Goal: Task Accomplishment & Management: Manage account settings

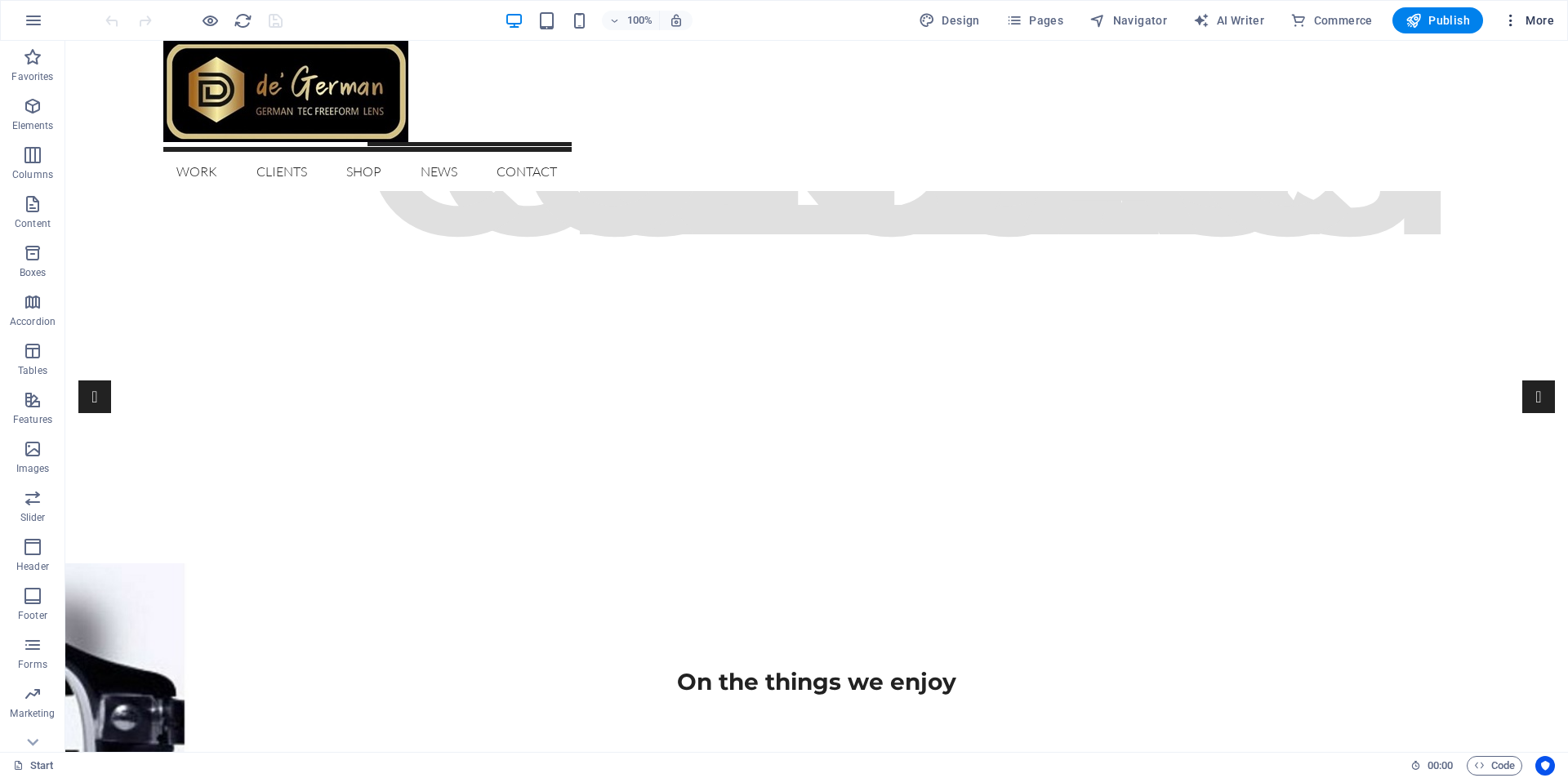
click at [1530, 22] on span "More" at bounding box center [1528, 20] width 52 height 16
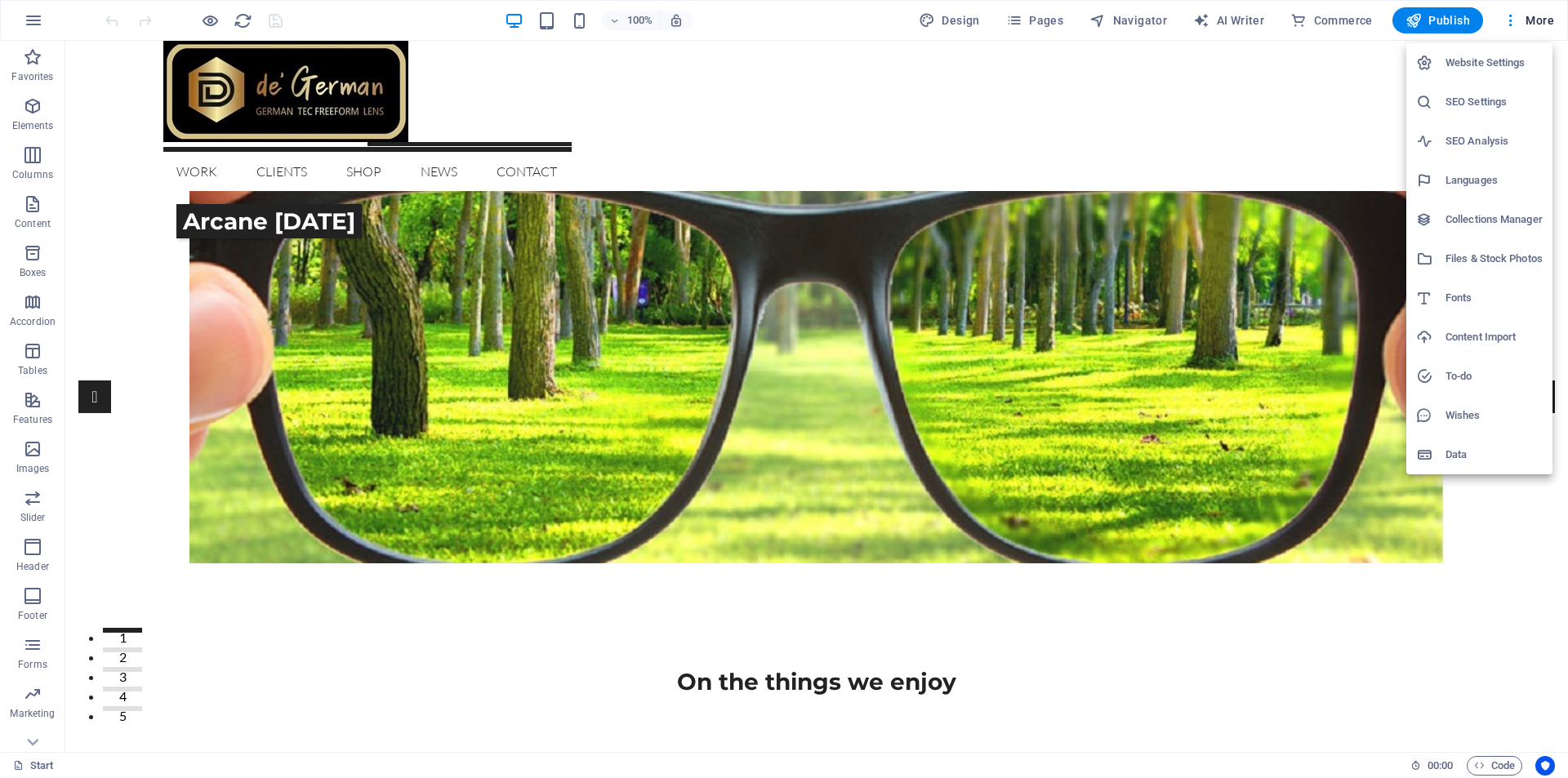
click at [39, 21] on div at bounding box center [784, 389] width 1568 height 778
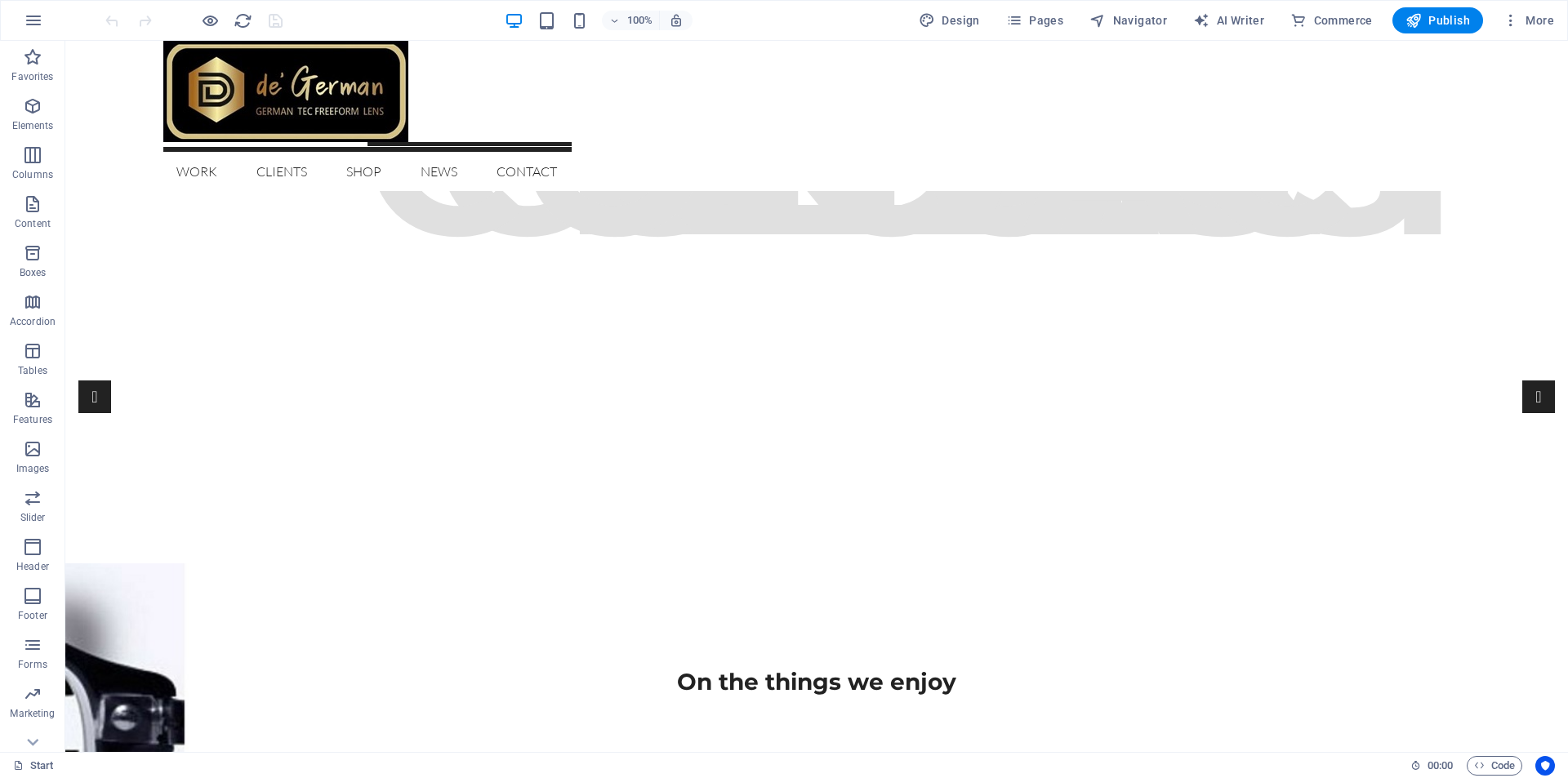
click at [39, 21] on icon "button" at bounding box center [33, 20] width 20 height 20
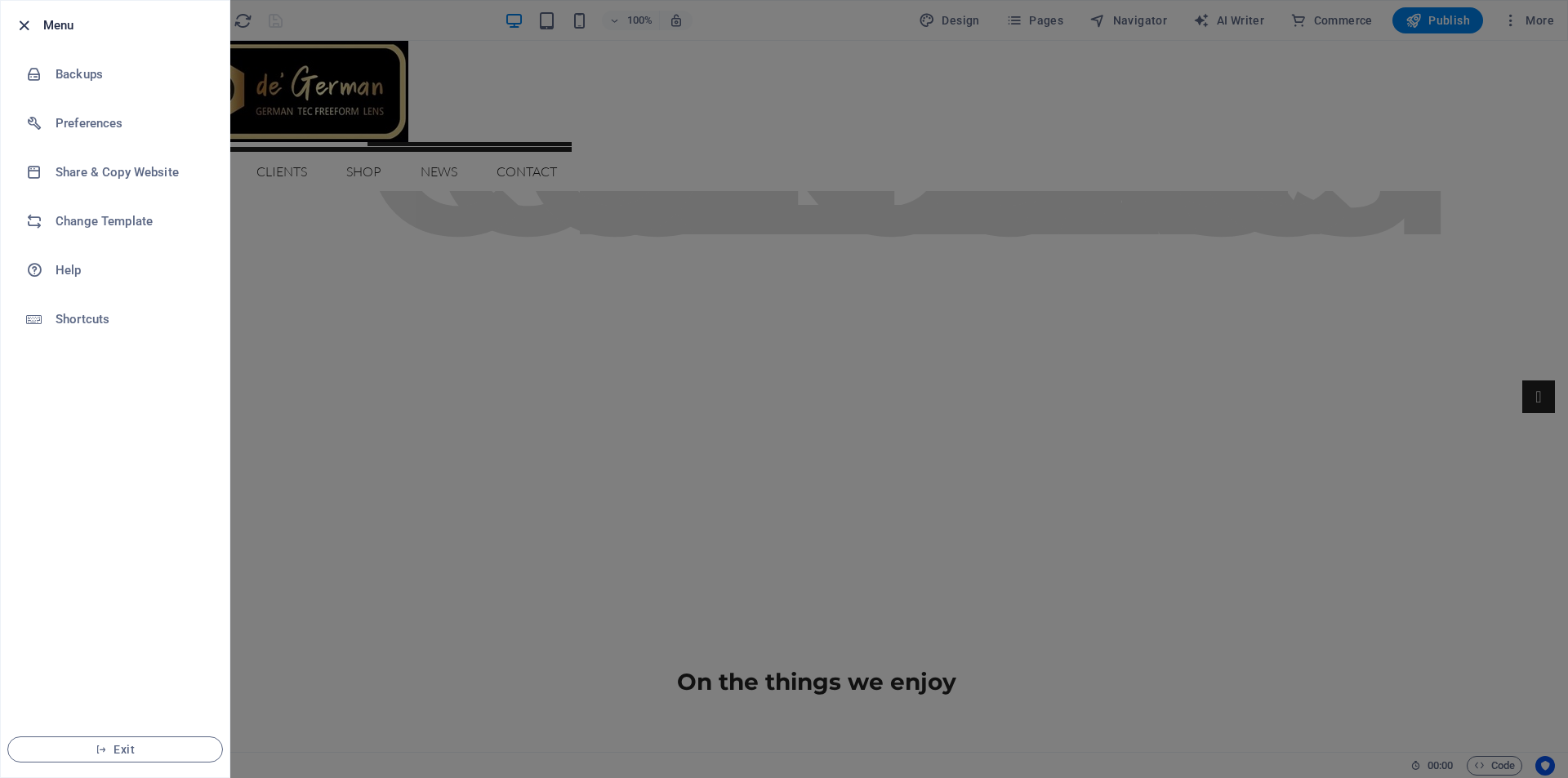
click at [21, 29] on icon "button" at bounding box center [24, 26] width 19 height 19
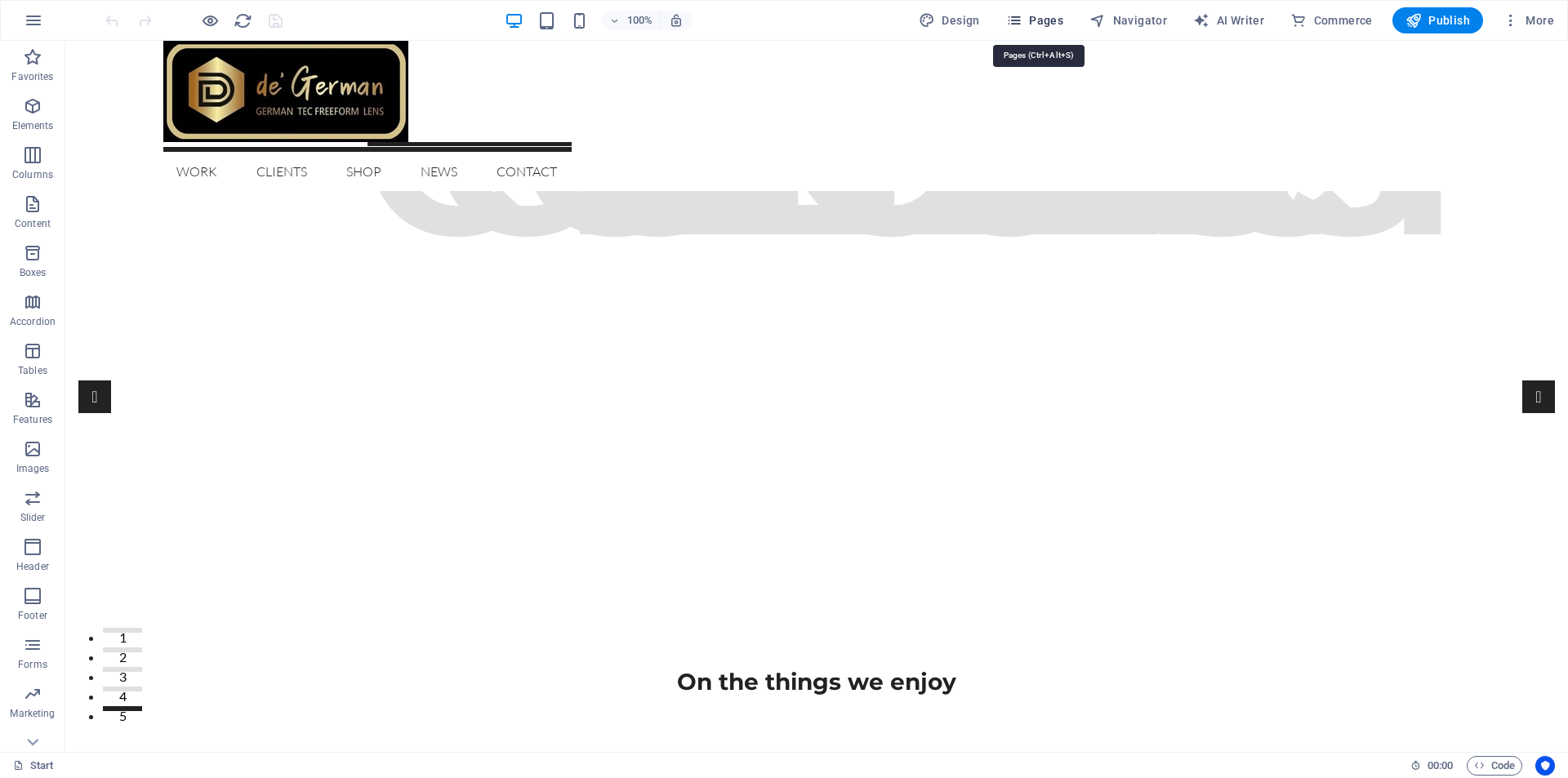
click at [1018, 19] on icon "button" at bounding box center [1013, 20] width 16 height 16
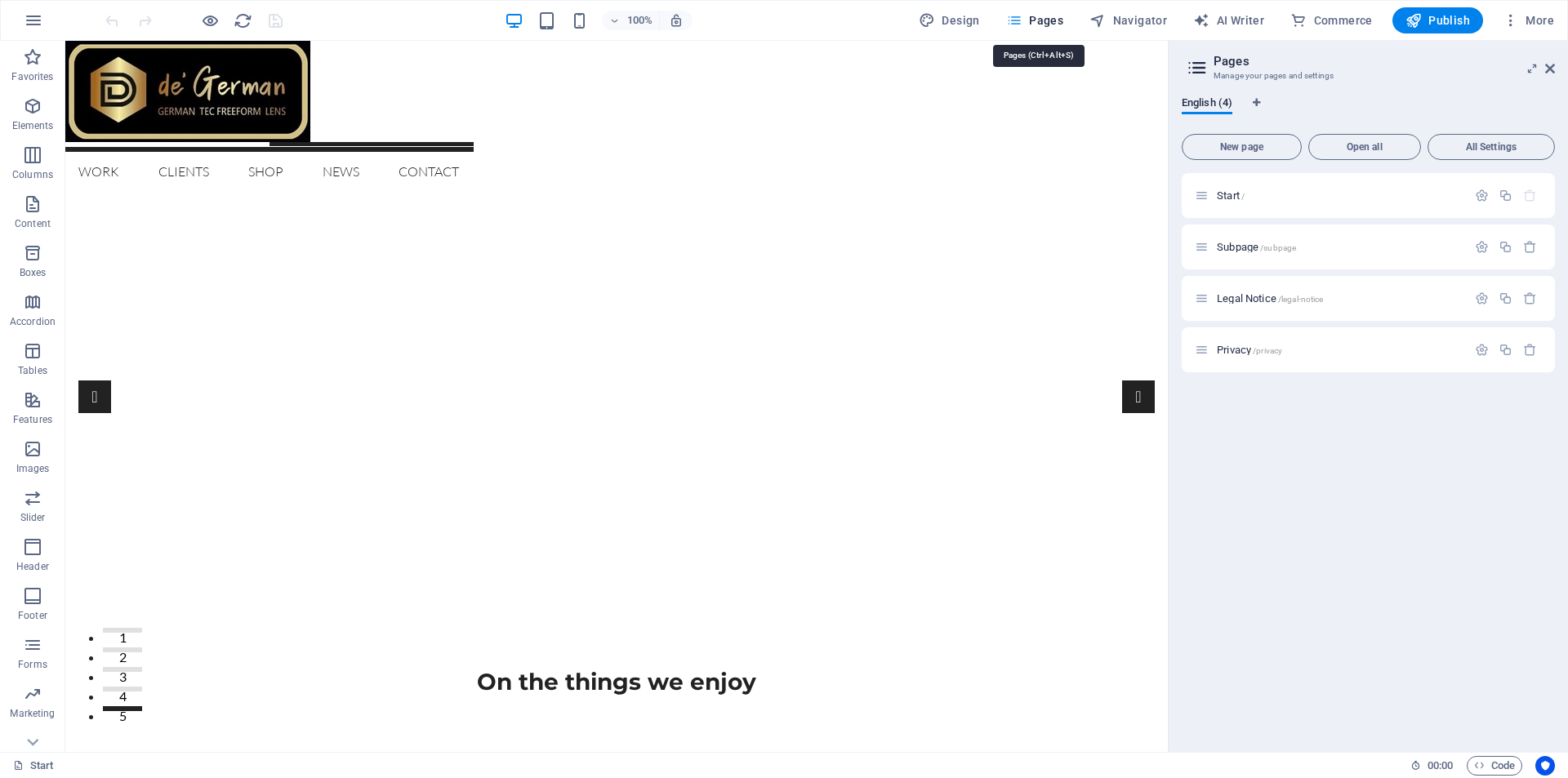
click at [1018, 19] on icon "button" at bounding box center [1013, 20] width 16 height 16
drag, startPoint x: 1486, startPoint y: 25, endPoint x: 1553, endPoint y: 68, distance: 79.6
click at [1553, 68] on icon at bounding box center [1549, 68] width 9 height 13
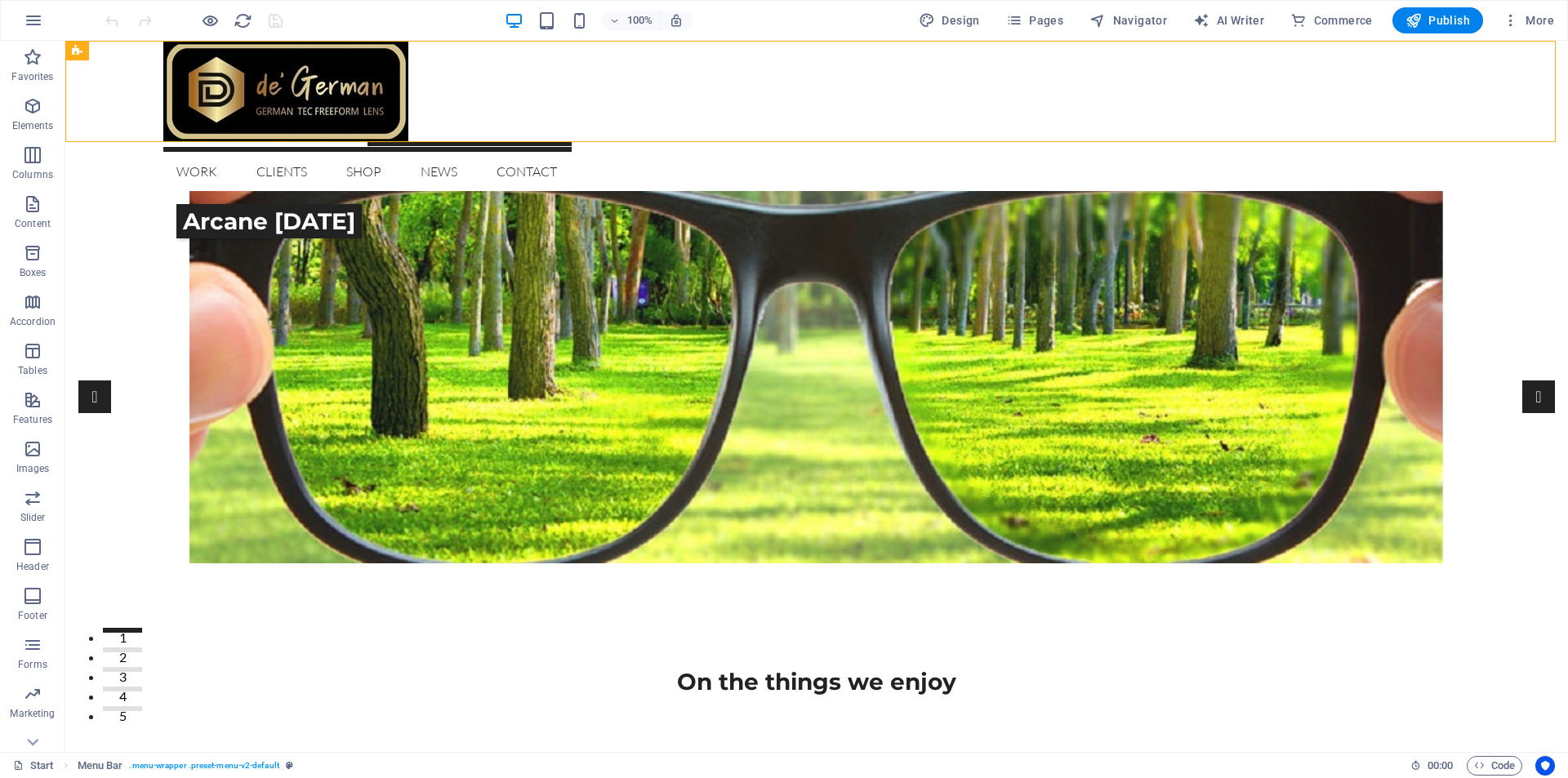
drag, startPoint x: 1553, startPoint y: 85, endPoint x: 1567, endPoint y: 3, distance: 83.2
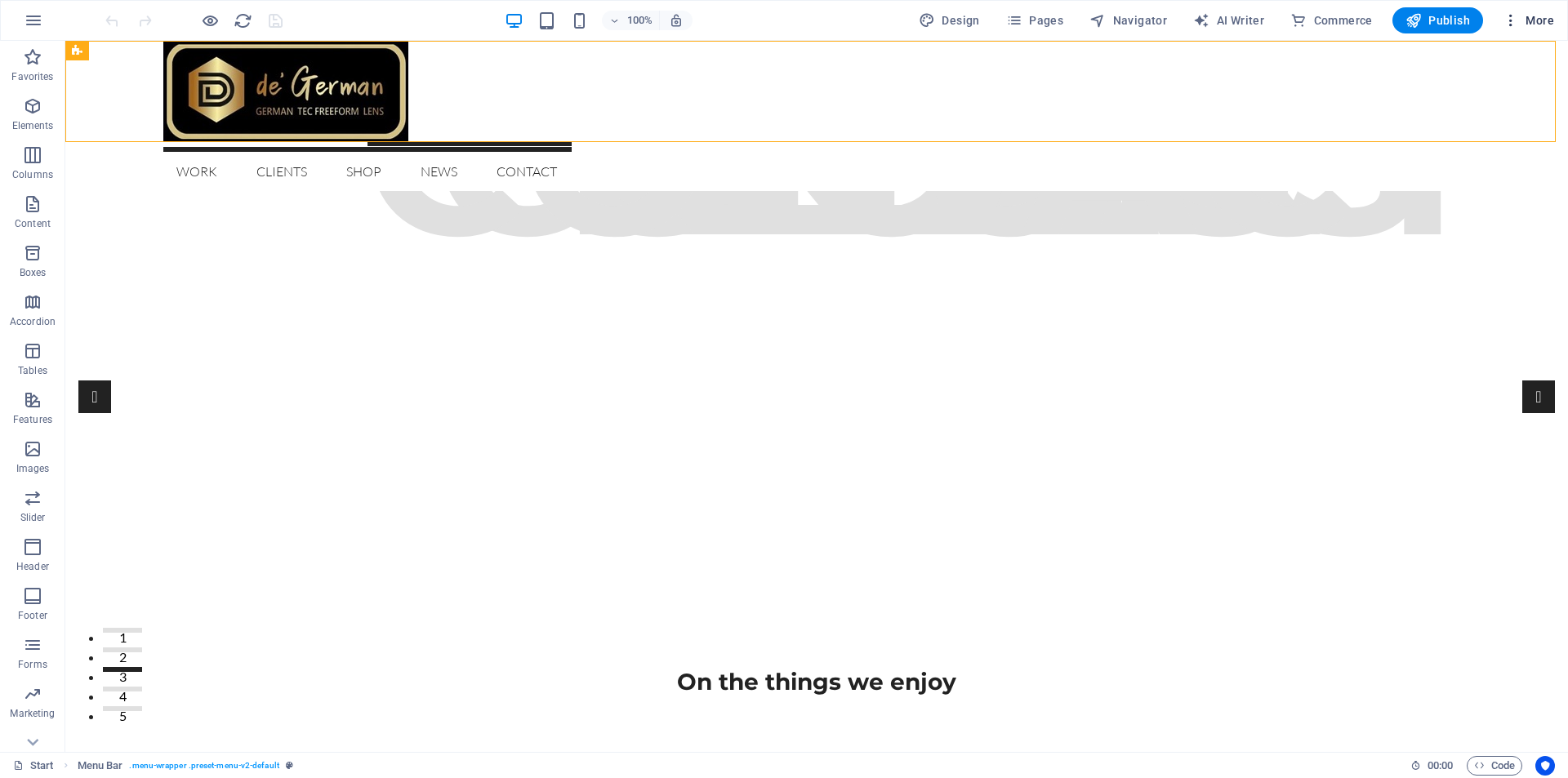
click at [1529, 21] on span "More" at bounding box center [1528, 20] width 52 height 16
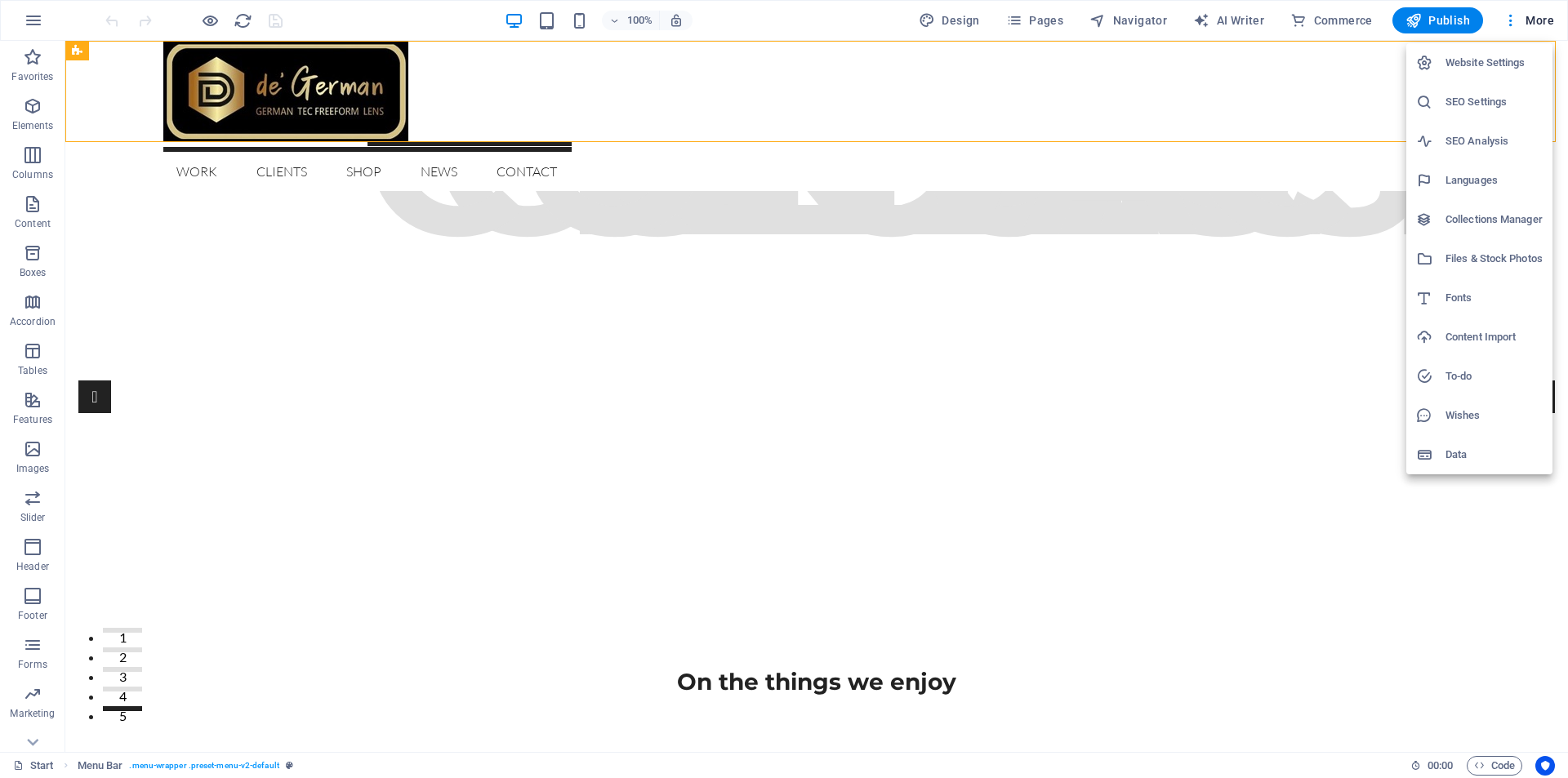
click at [39, 744] on div at bounding box center [784, 389] width 1568 height 778
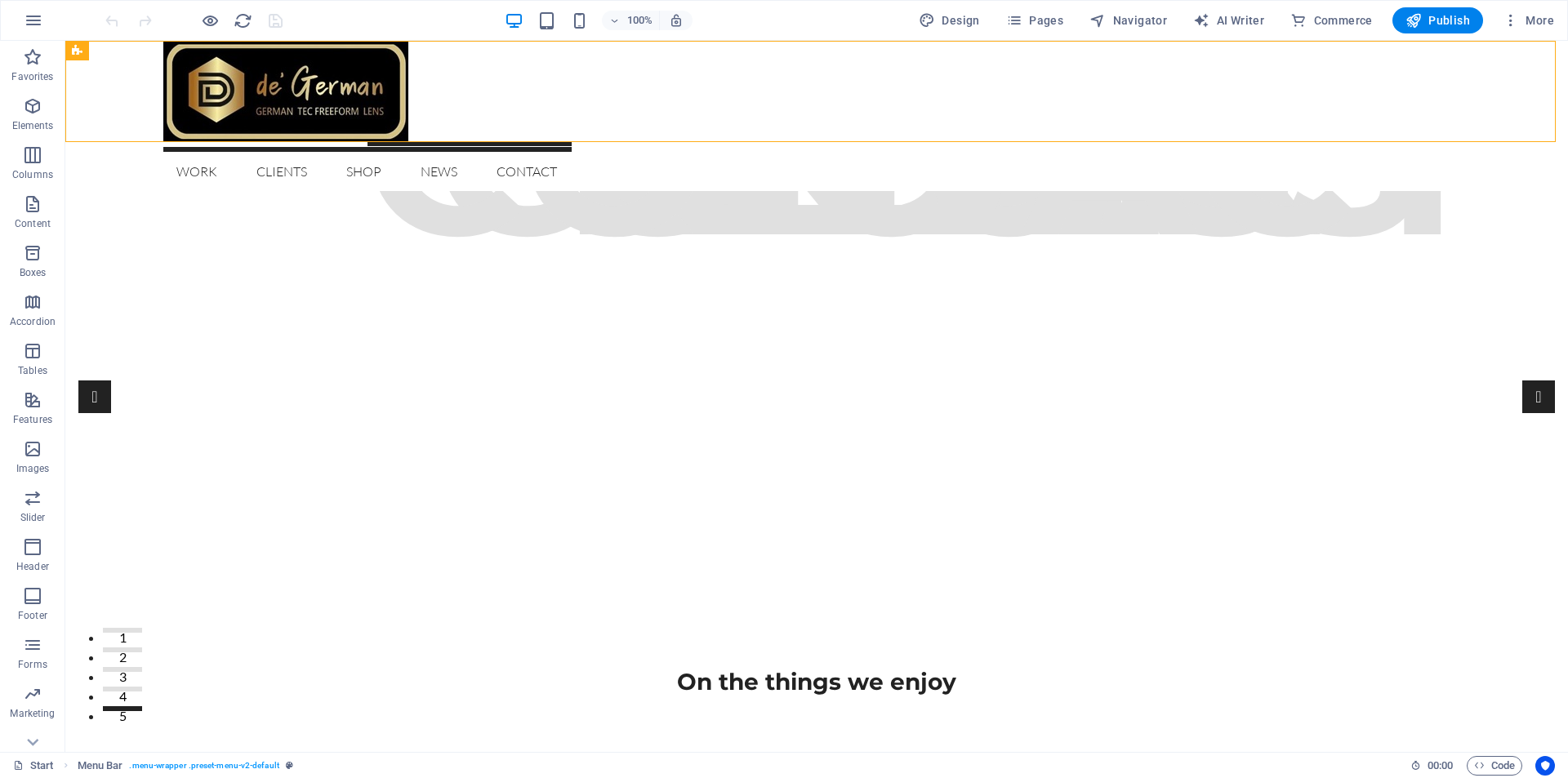
click at [39, 744] on div "Website Settings SEO Settings SEO Analysis Languages Collections Manager Files …" at bounding box center [784, 393] width 1568 height 769
click at [33, 745] on icon at bounding box center [32, 742] width 11 height 8
click at [33, 745] on p "Commerce" at bounding box center [33, 738] width 49 height 13
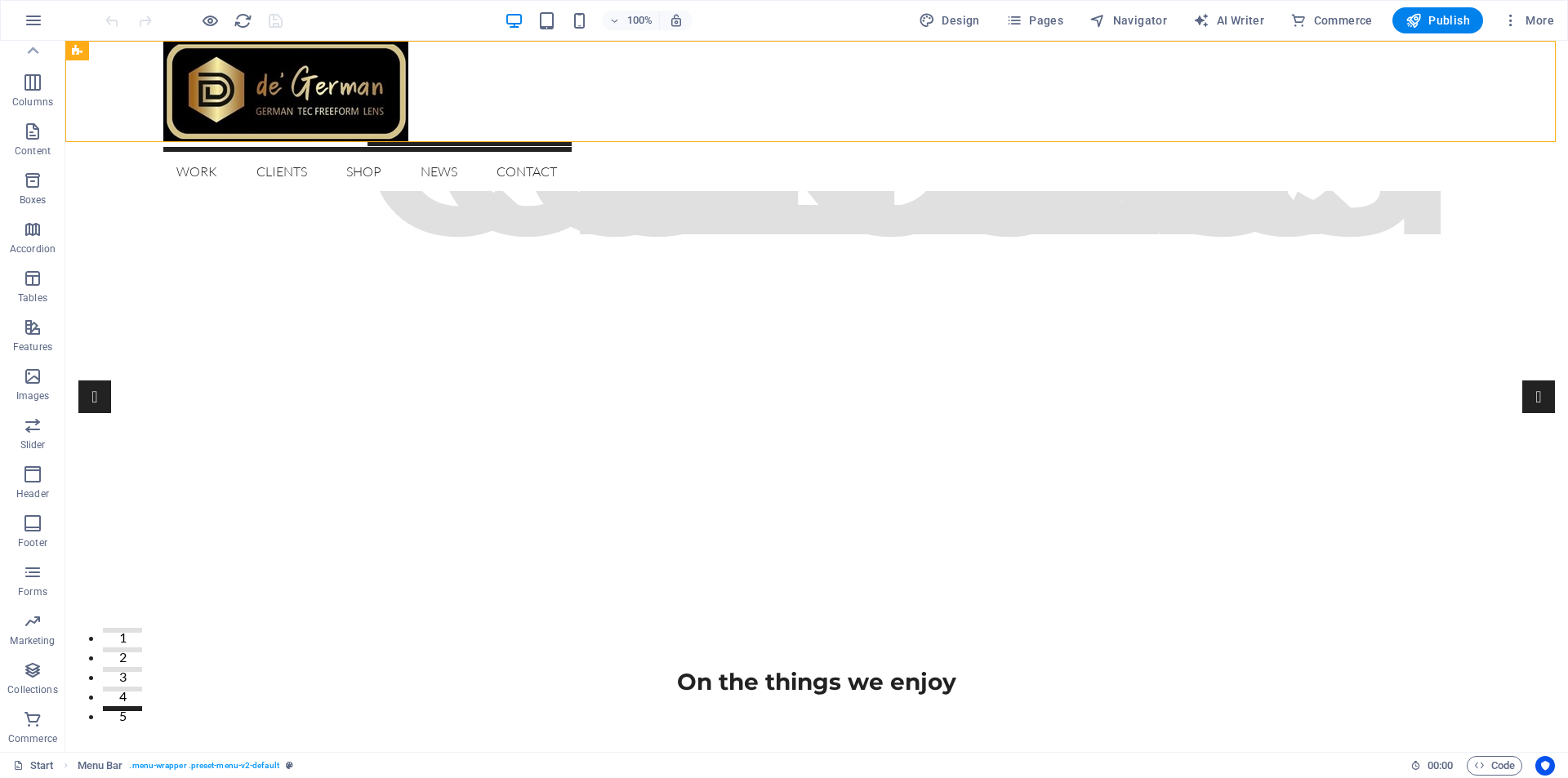
click at [33, 745] on p "Commerce" at bounding box center [33, 738] width 49 height 13
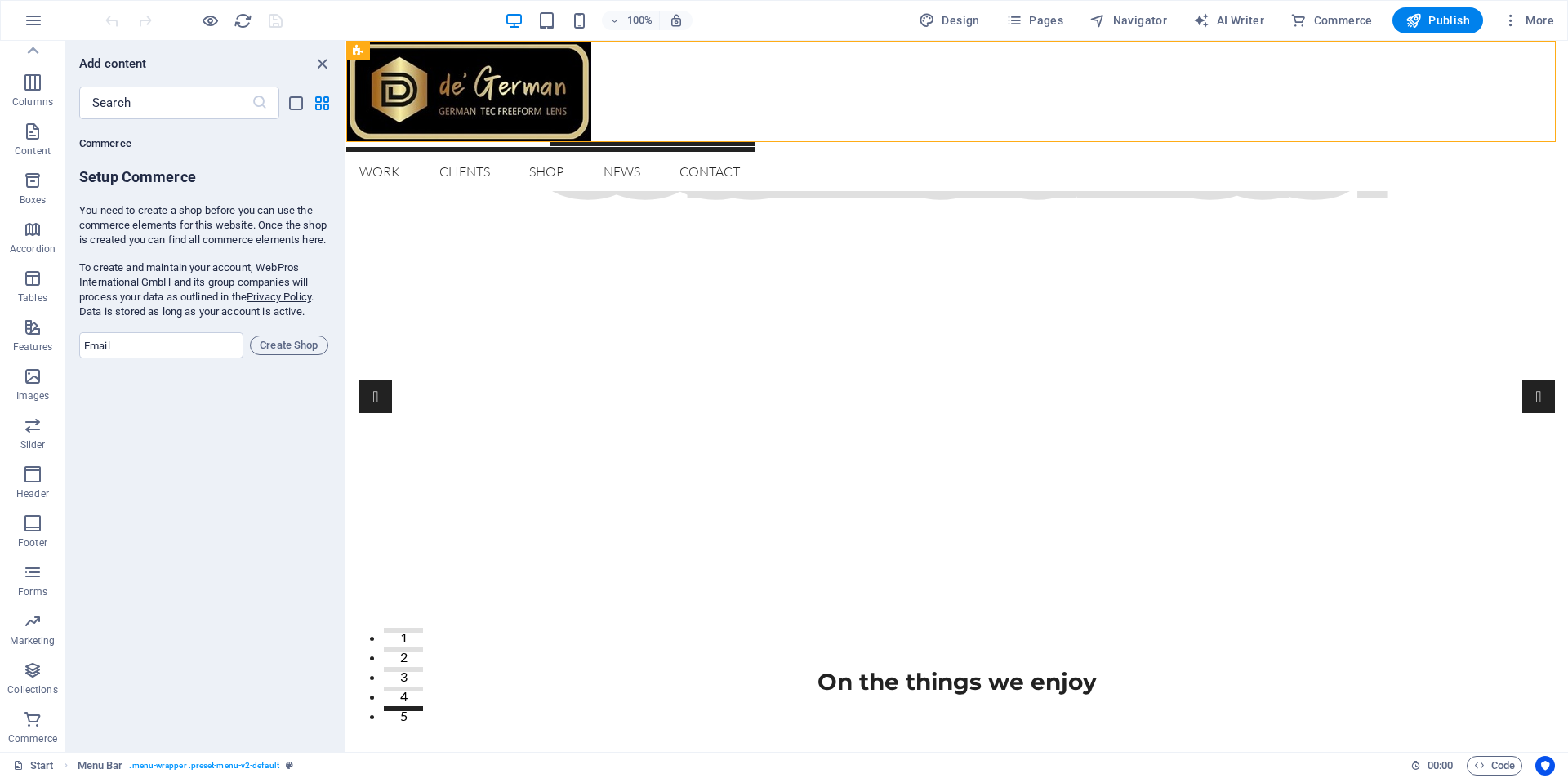
scroll to position [15734, 0]
click at [32, 49] on icon at bounding box center [33, 50] width 11 height 8
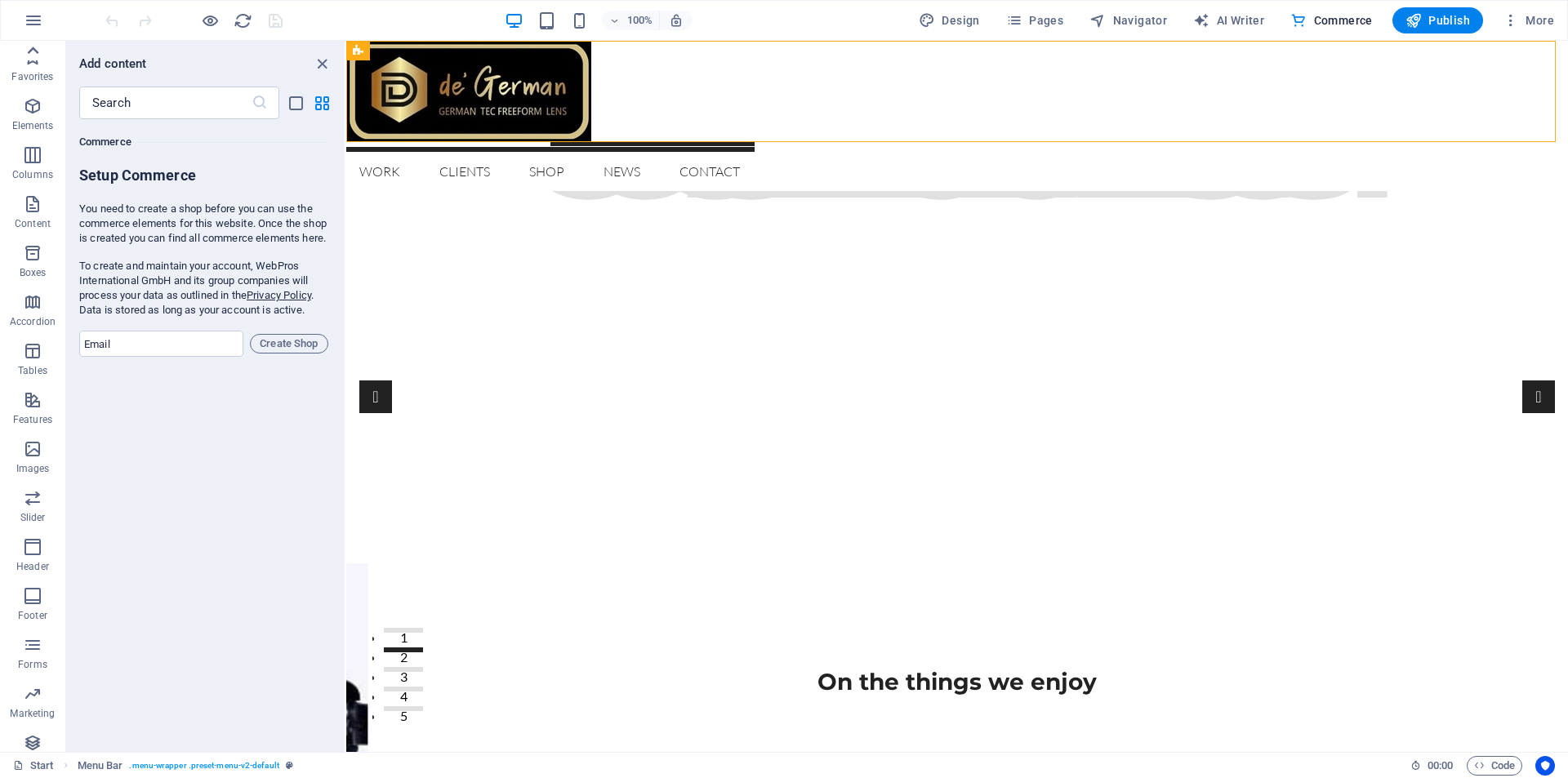
click at [32, 49] on icon at bounding box center [33, 50] width 11 height 8
click at [32, 49] on icon "button" at bounding box center [33, 57] width 20 height 20
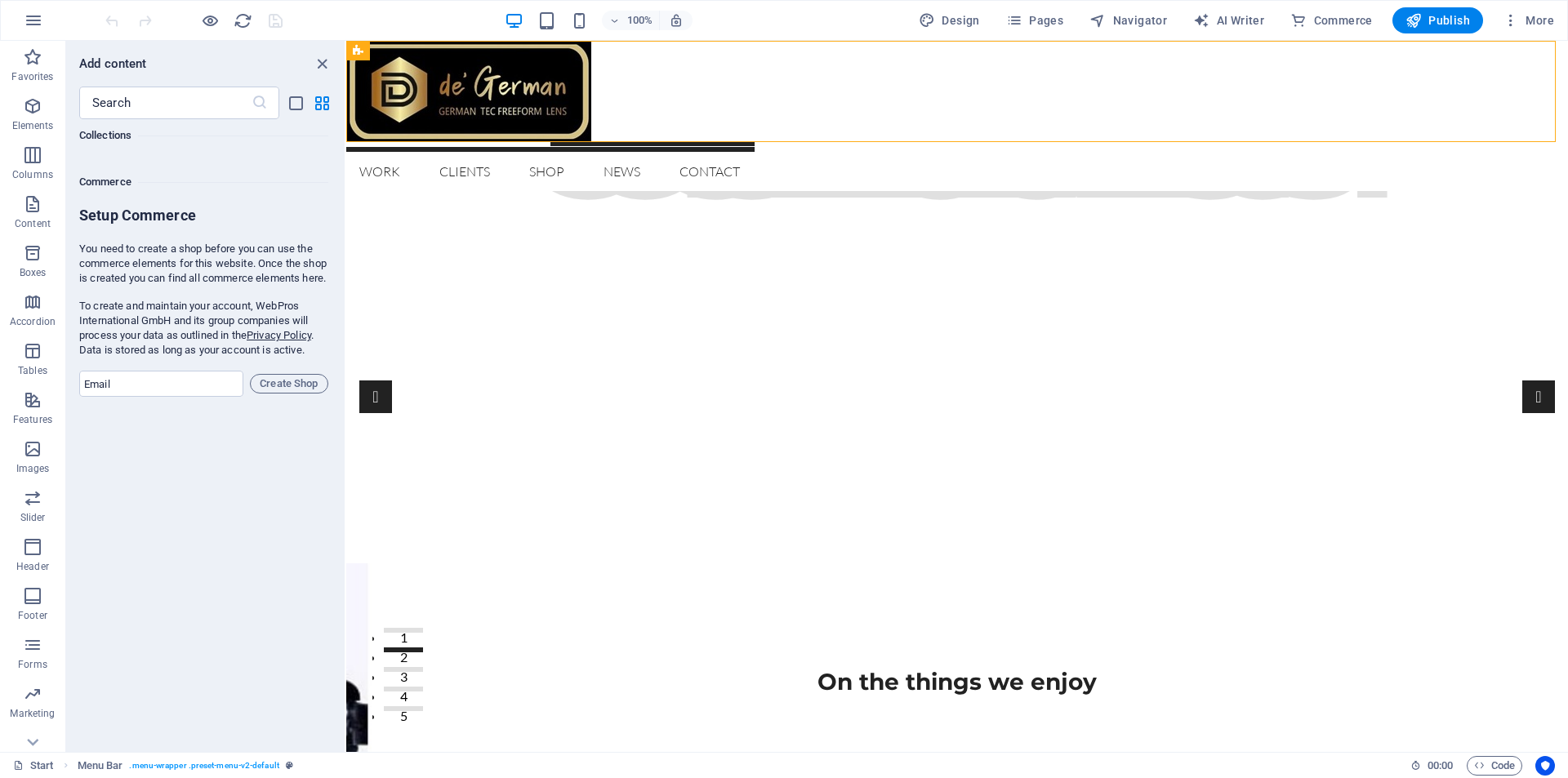
click at [32, 49] on icon "button" at bounding box center [33, 57] width 20 height 20
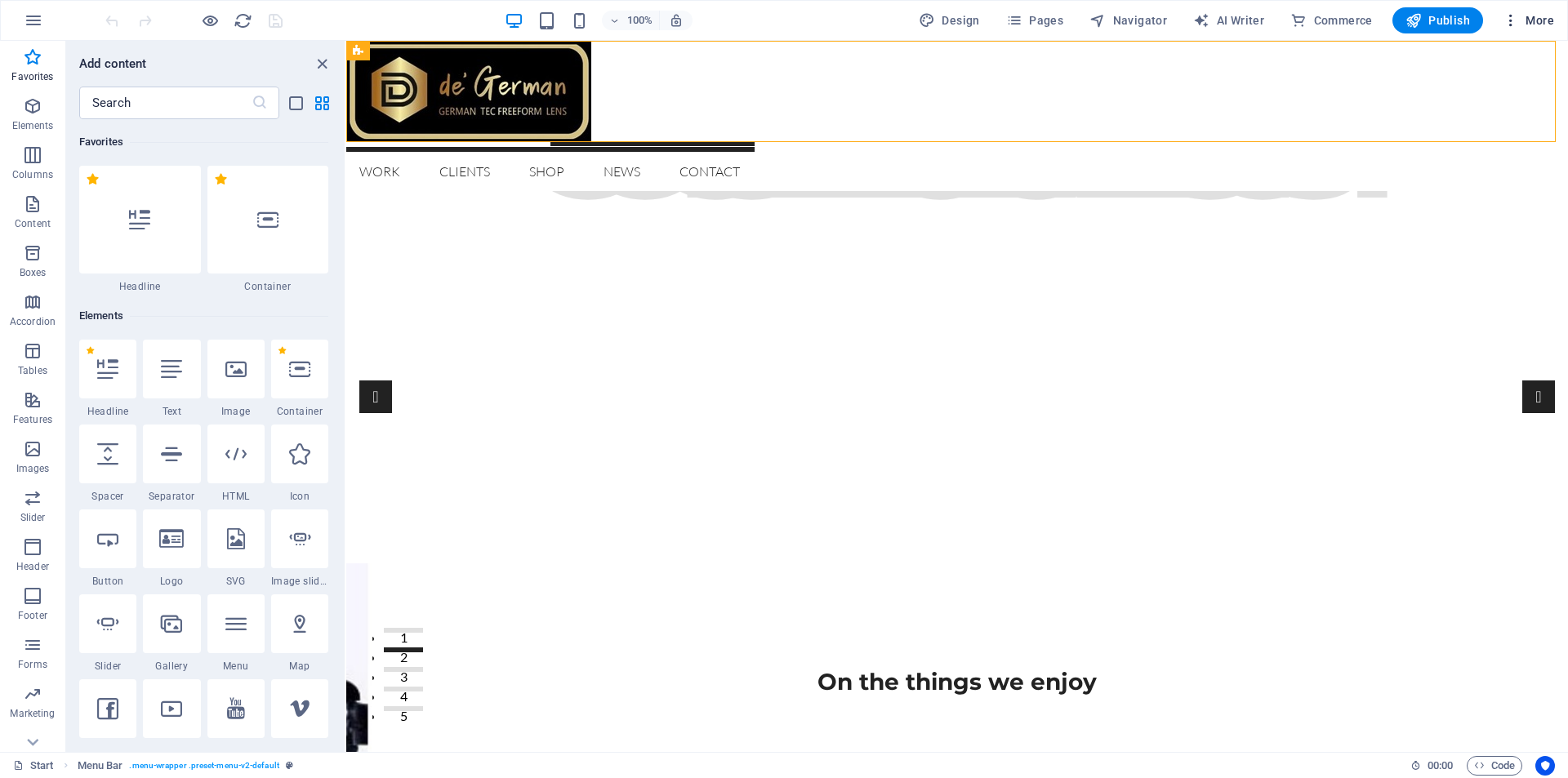
click at [1519, 25] on icon "button" at bounding box center [1510, 20] width 16 height 16
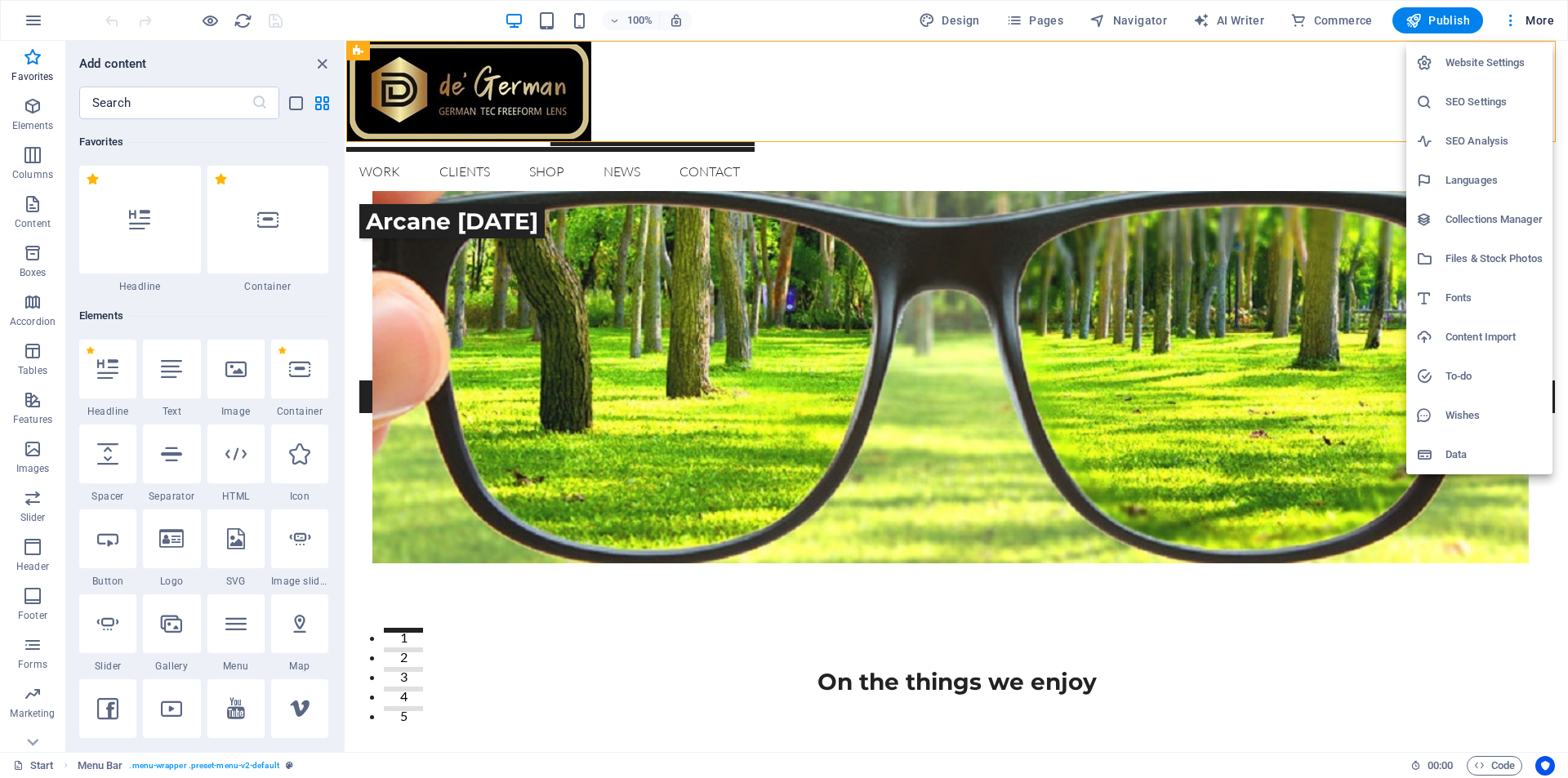
click at [29, 21] on div at bounding box center [784, 389] width 1568 height 778
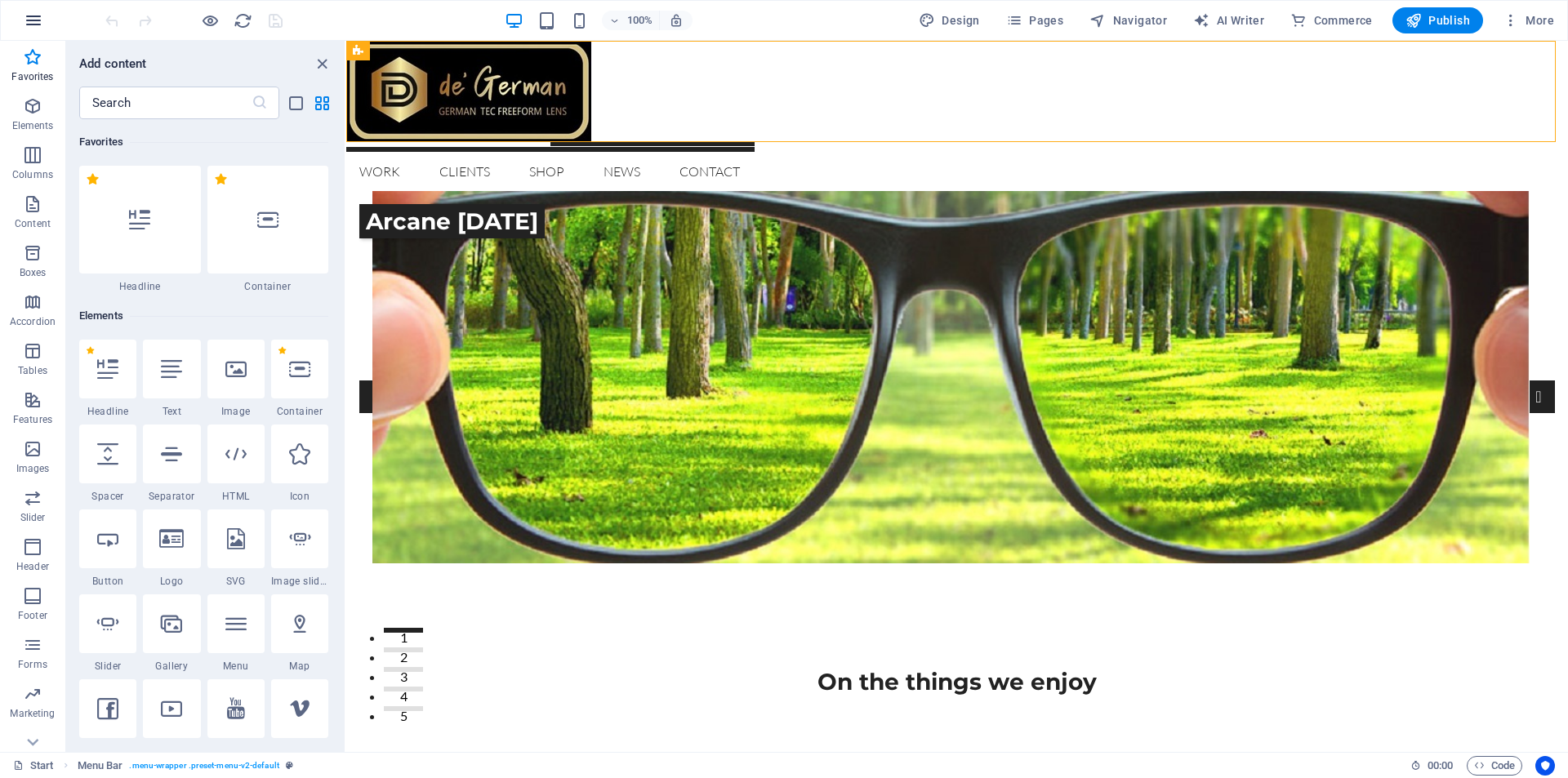
click at [38, 22] on icon "button" at bounding box center [33, 20] width 20 height 20
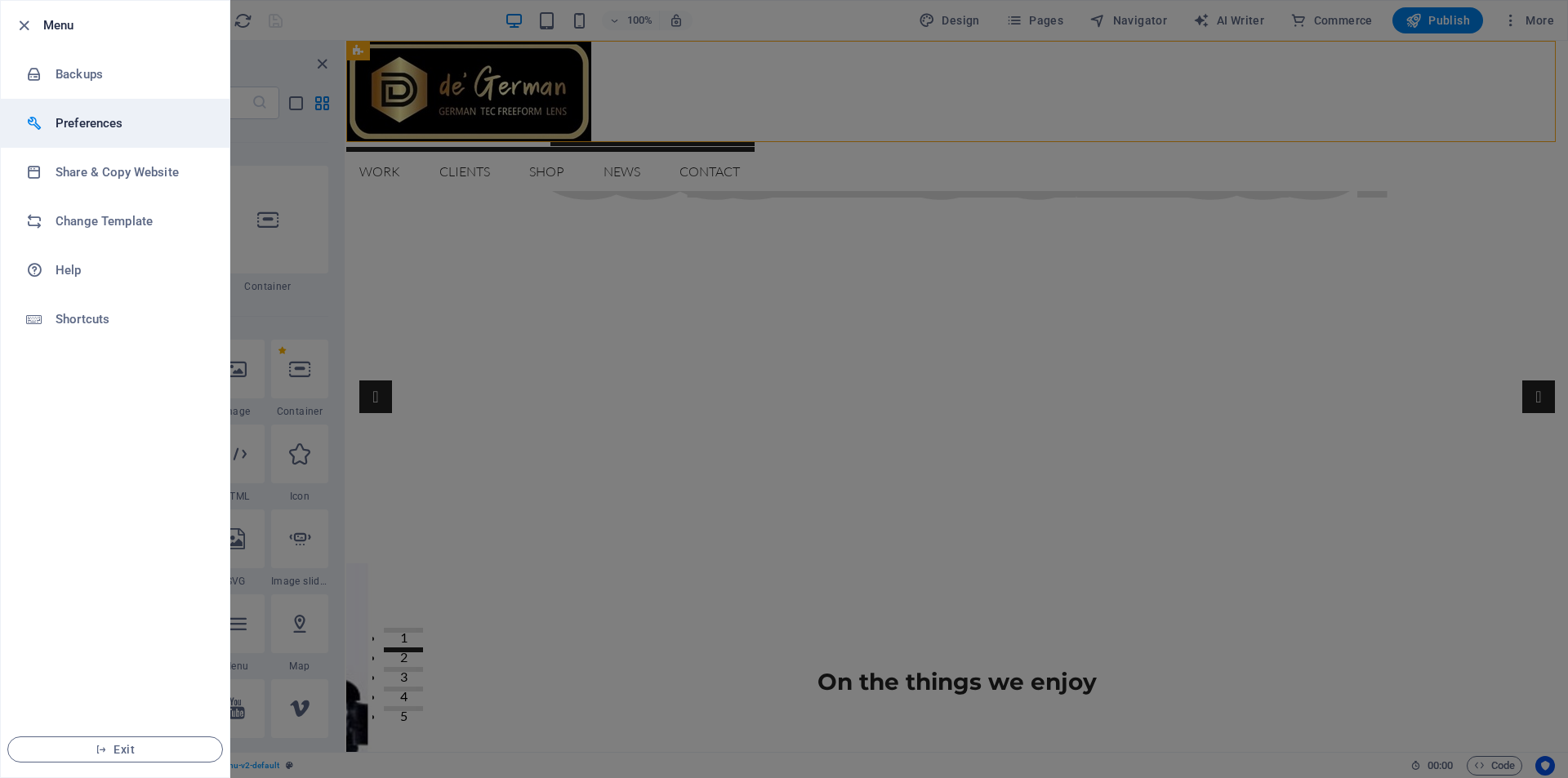
click at [83, 129] on h6 "Preferences" at bounding box center [131, 123] width 151 height 20
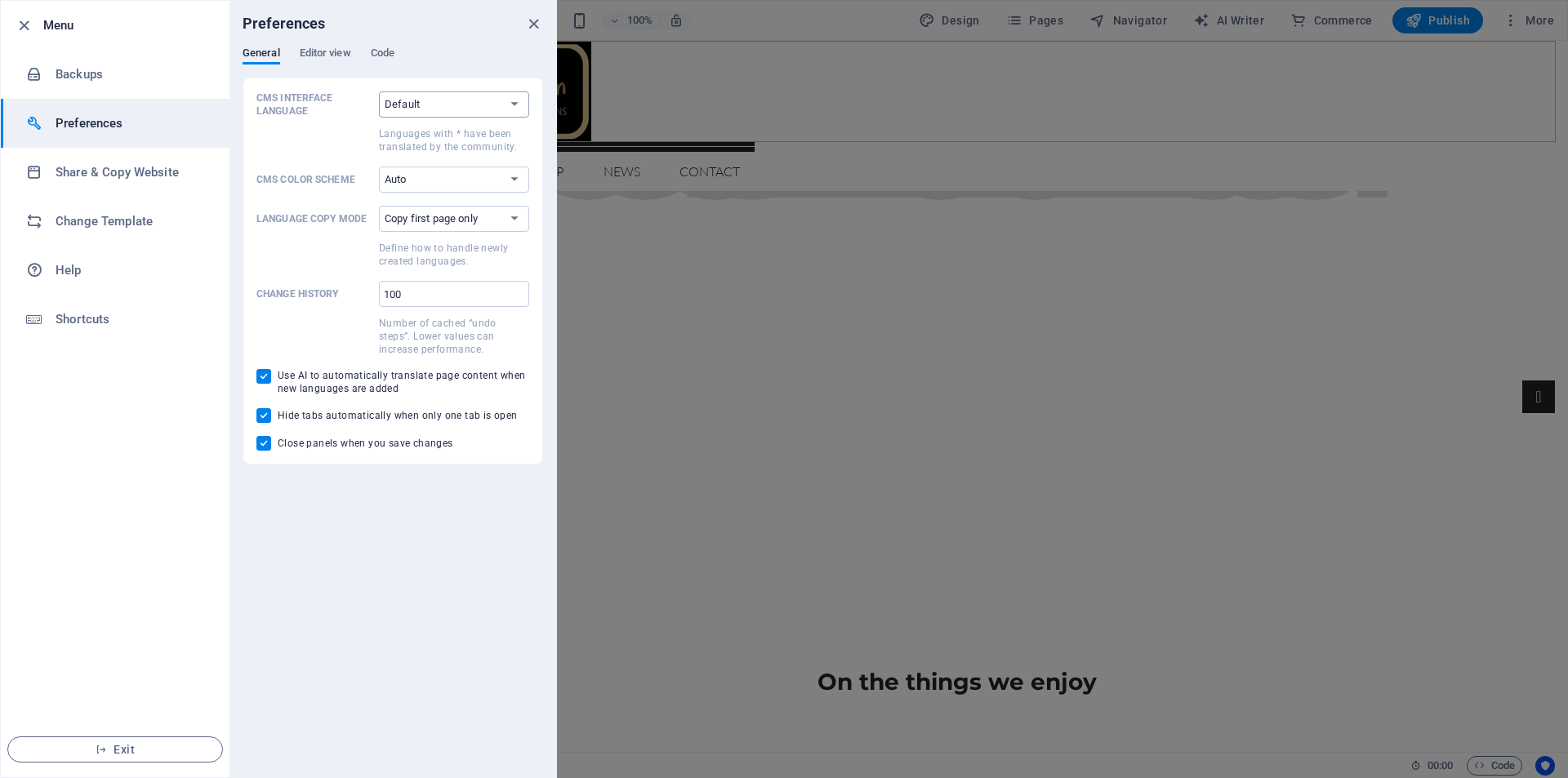
click at [410, 113] on select "Default Deutsch English Español Suomi* Français Magyar Italiano Nederlands Pols…" at bounding box center [453, 104] width 150 height 26
click at [428, 179] on select "Auto Dark Light" at bounding box center [453, 179] width 150 height 26
click at [456, 220] on select "Copy first page only Copy all pages" at bounding box center [453, 219] width 150 height 26
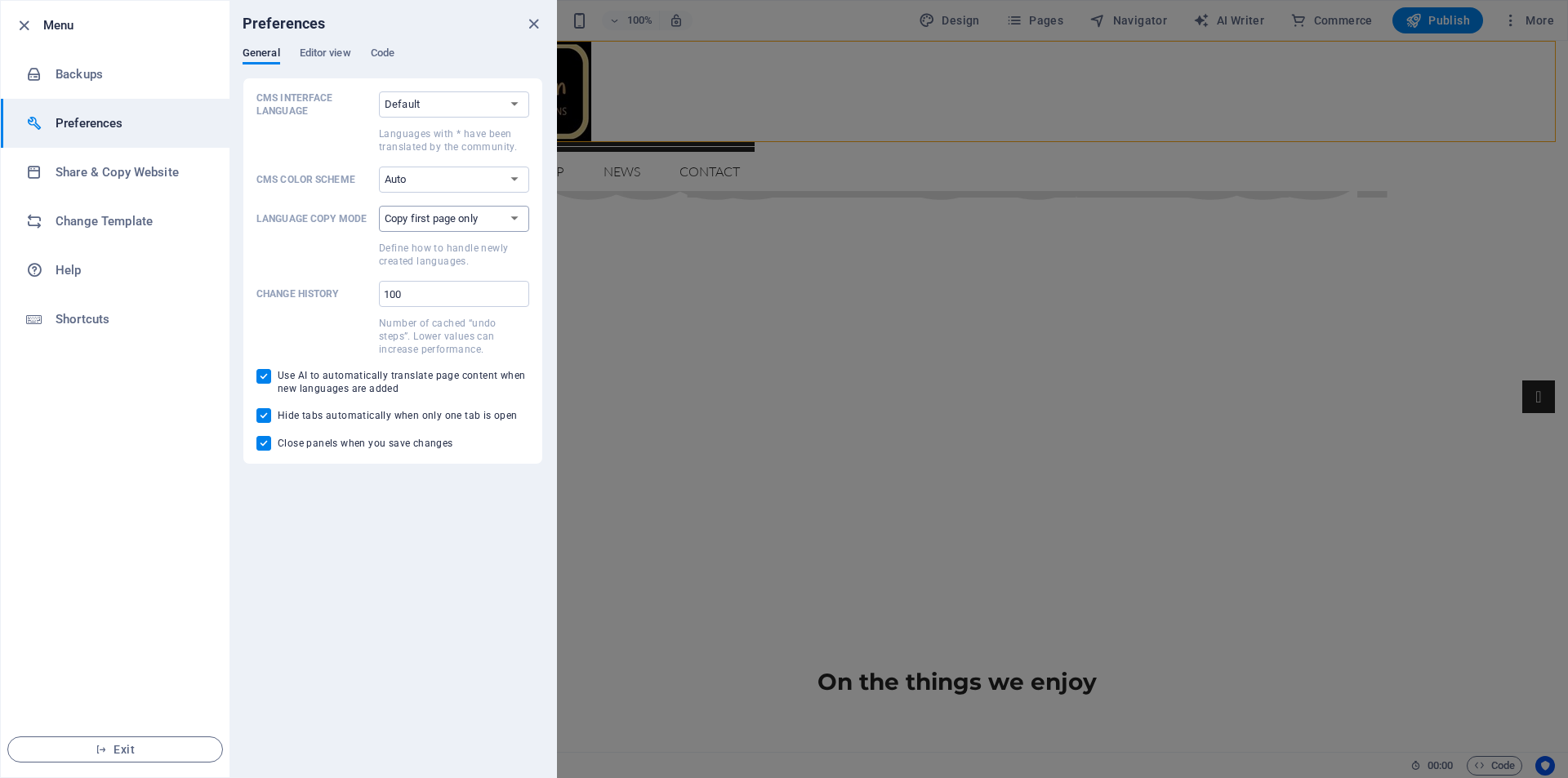
click at [456, 220] on select "Copy first page only Copy all pages" at bounding box center [453, 219] width 150 height 26
click at [118, 224] on h6 "Change Template" at bounding box center [131, 221] width 151 height 20
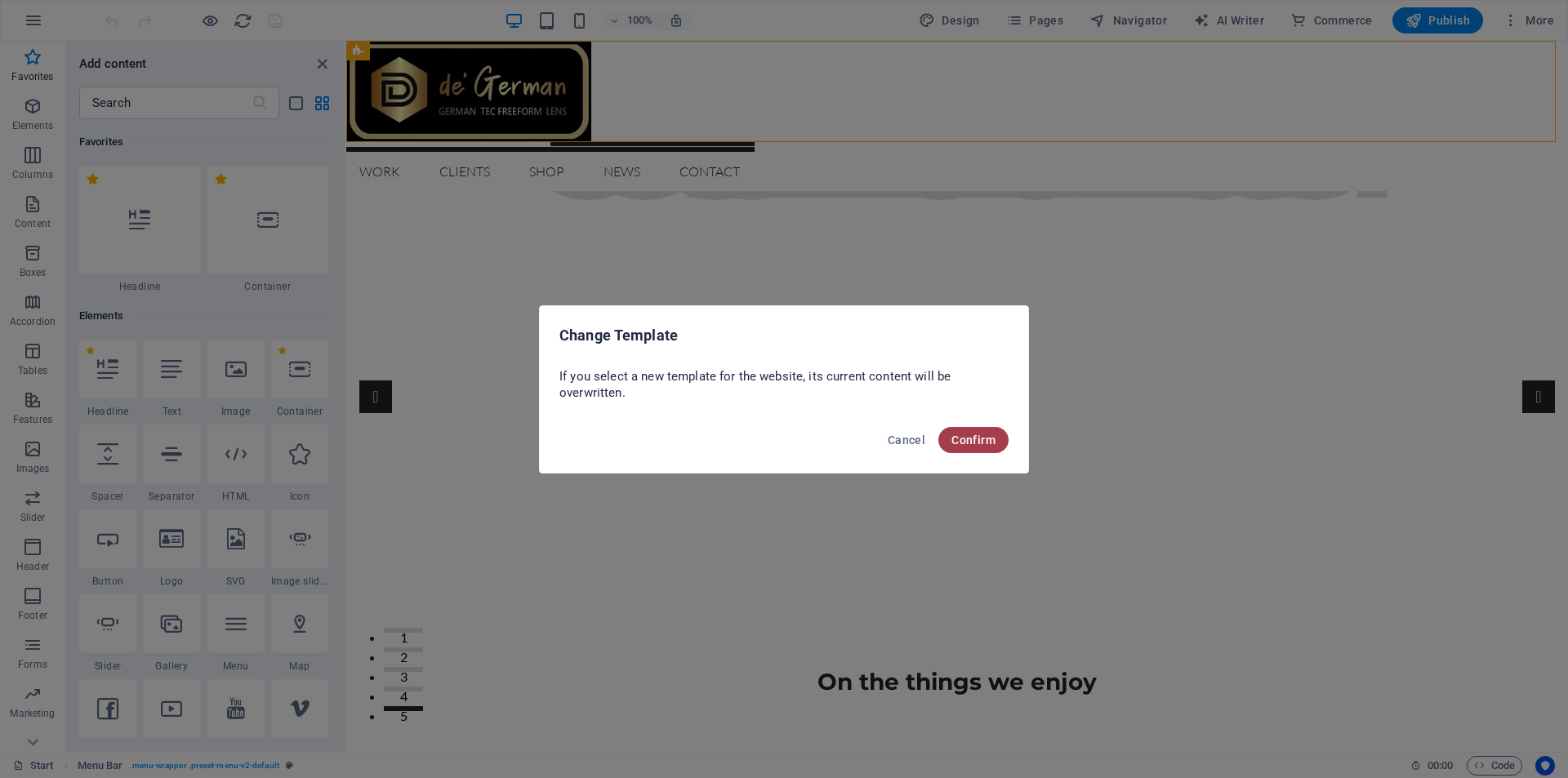
click at [979, 442] on span "Confirm" at bounding box center [973, 440] width 44 height 13
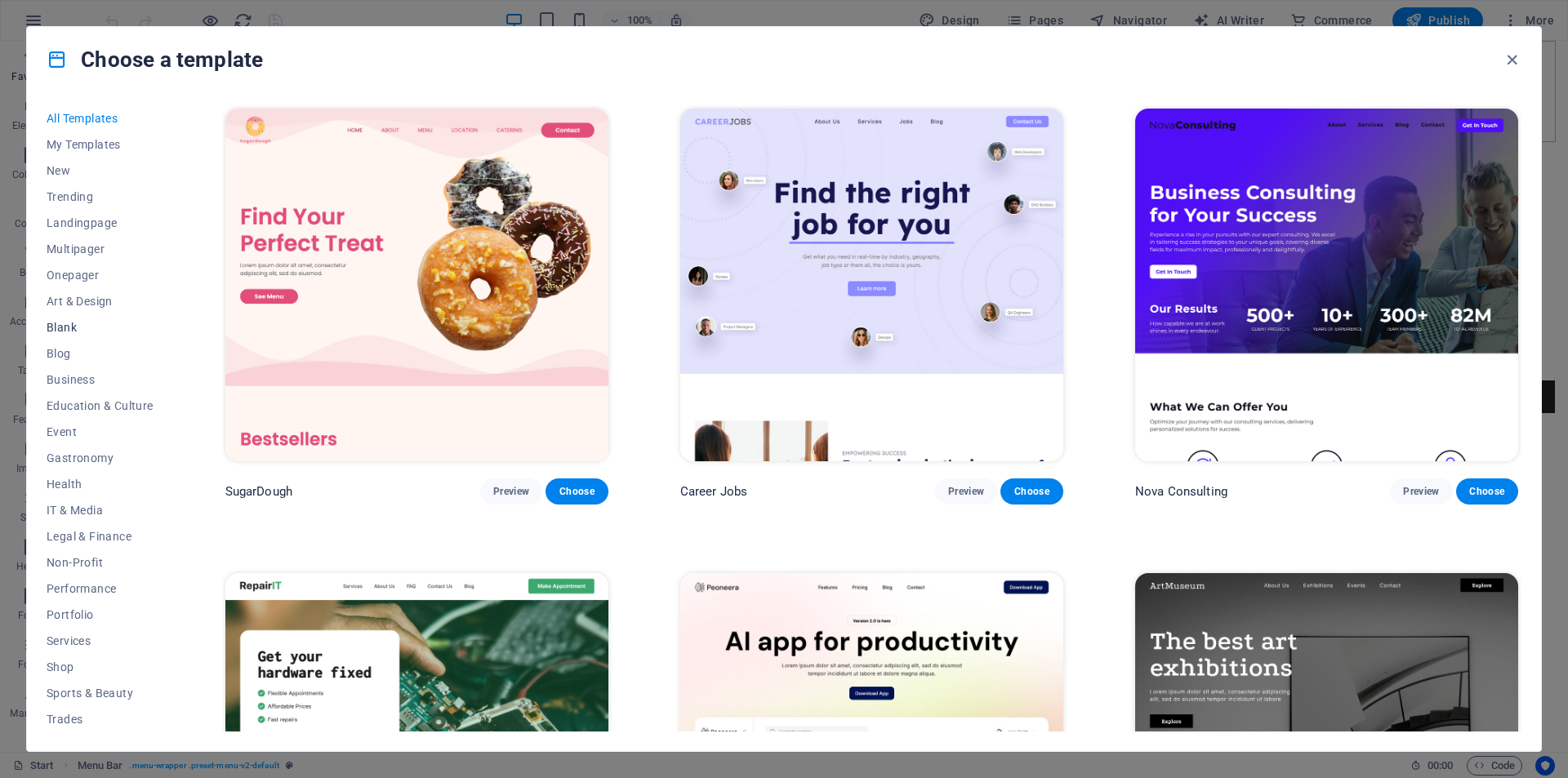
click at [60, 332] on span "Blank" at bounding box center [100, 327] width 107 height 13
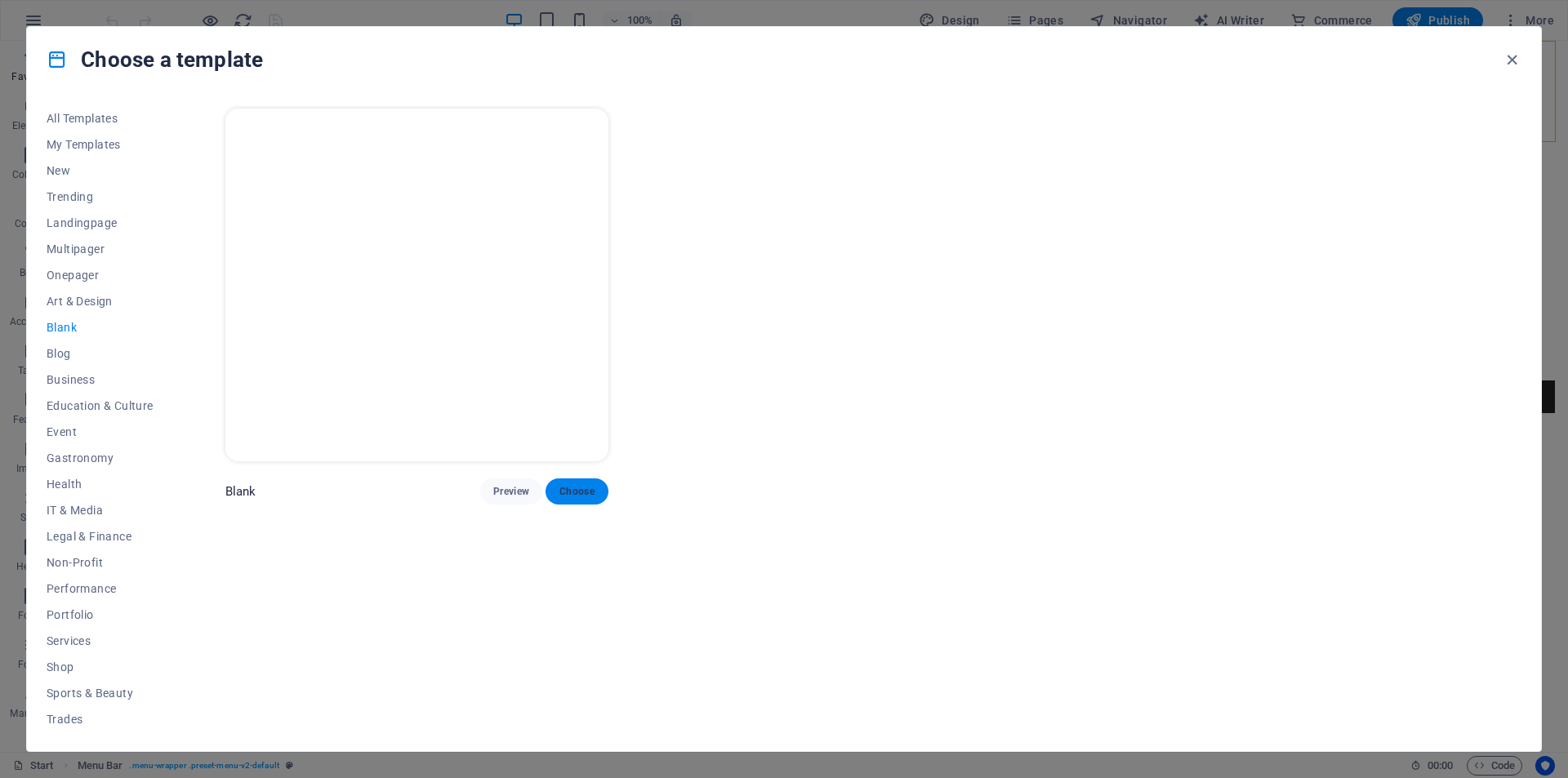
click at [576, 494] on span "Choose" at bounding box center [576, 491] width 36 height 13
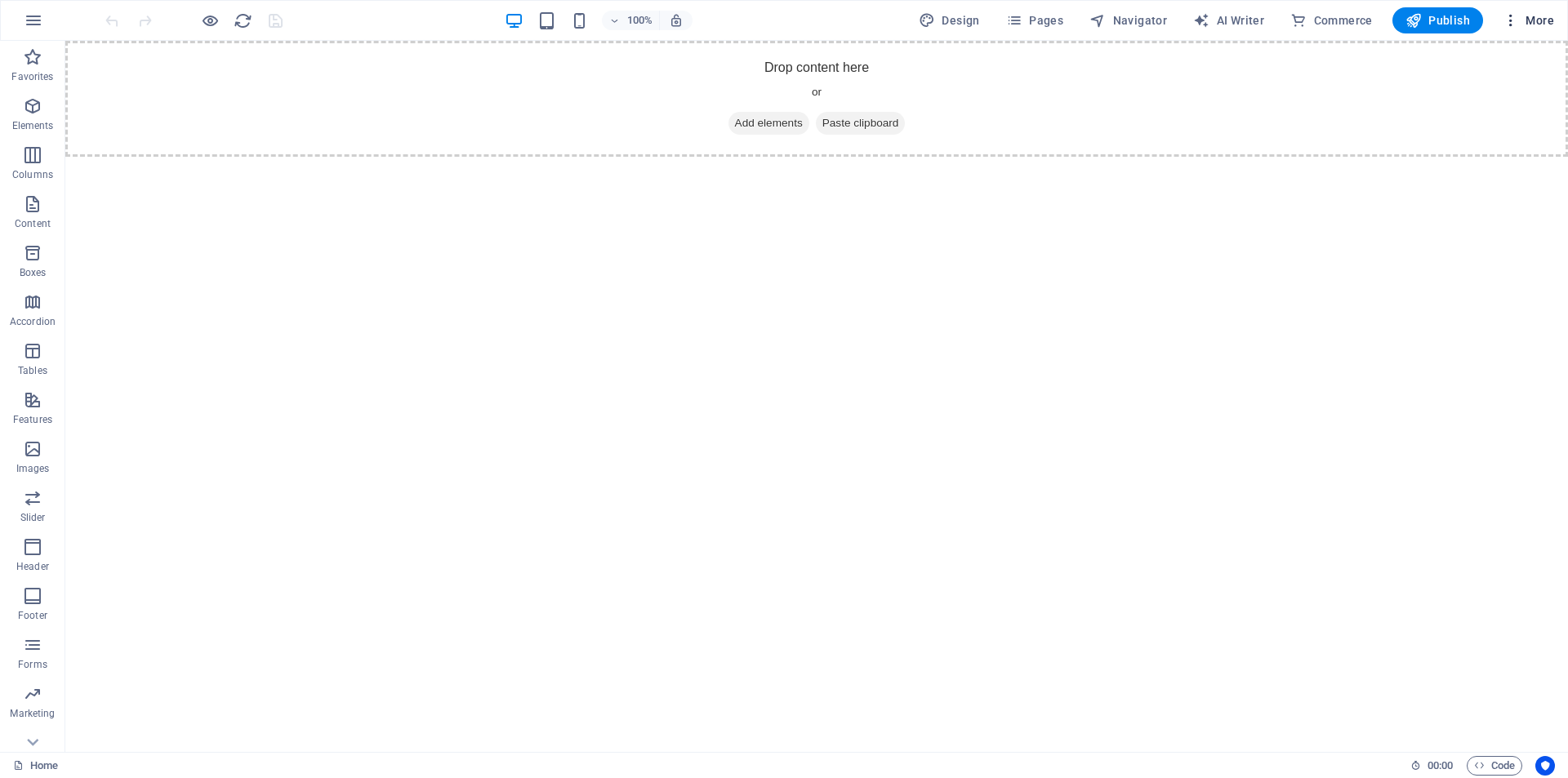
click at [1544, 22] on span "More" at bounding box center [1528, 20] width 52 height 16
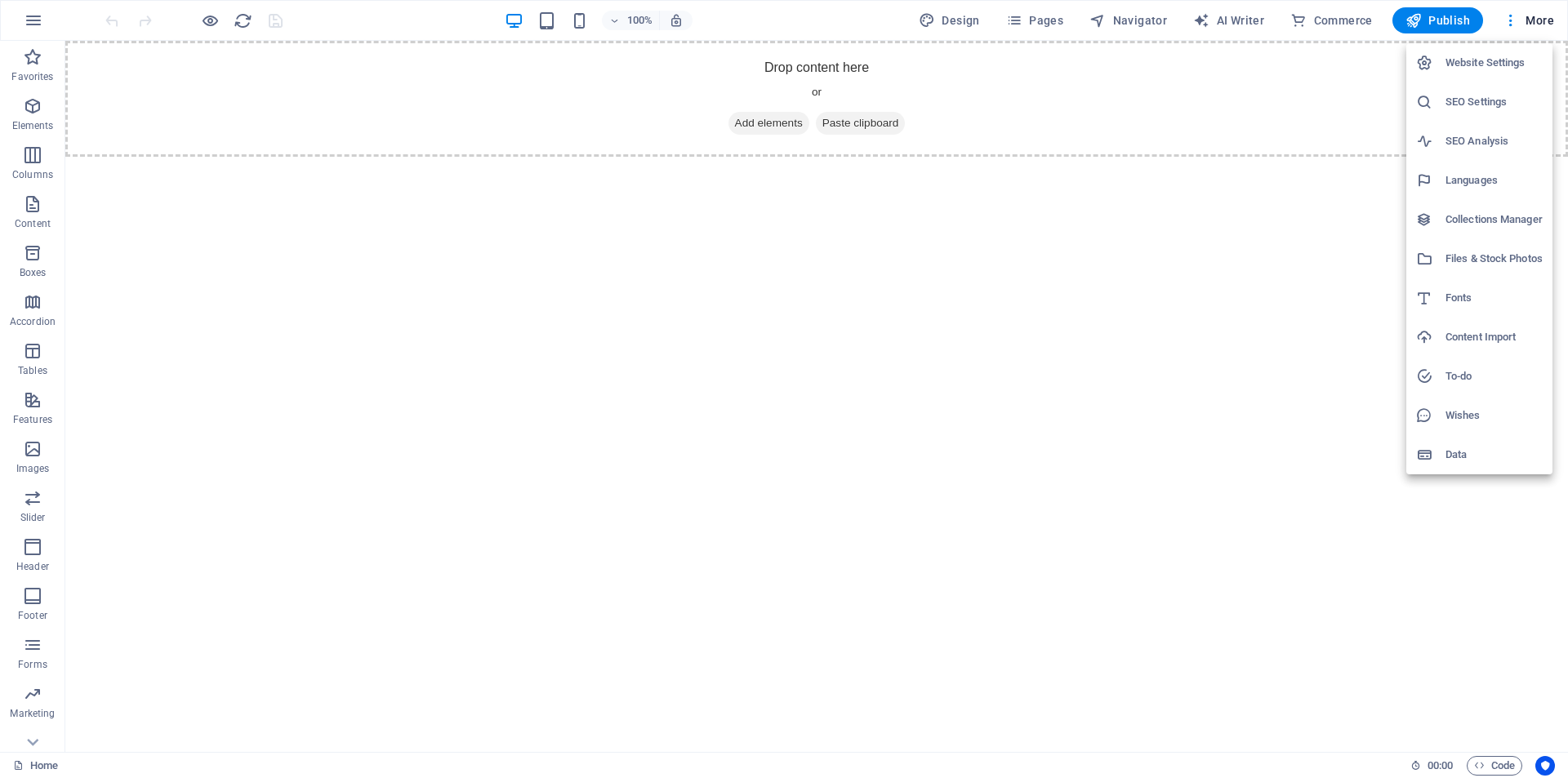
click at [1464, 62] on h6 "Website Settings" at bounding box center [1493, 63] width 97 height 20
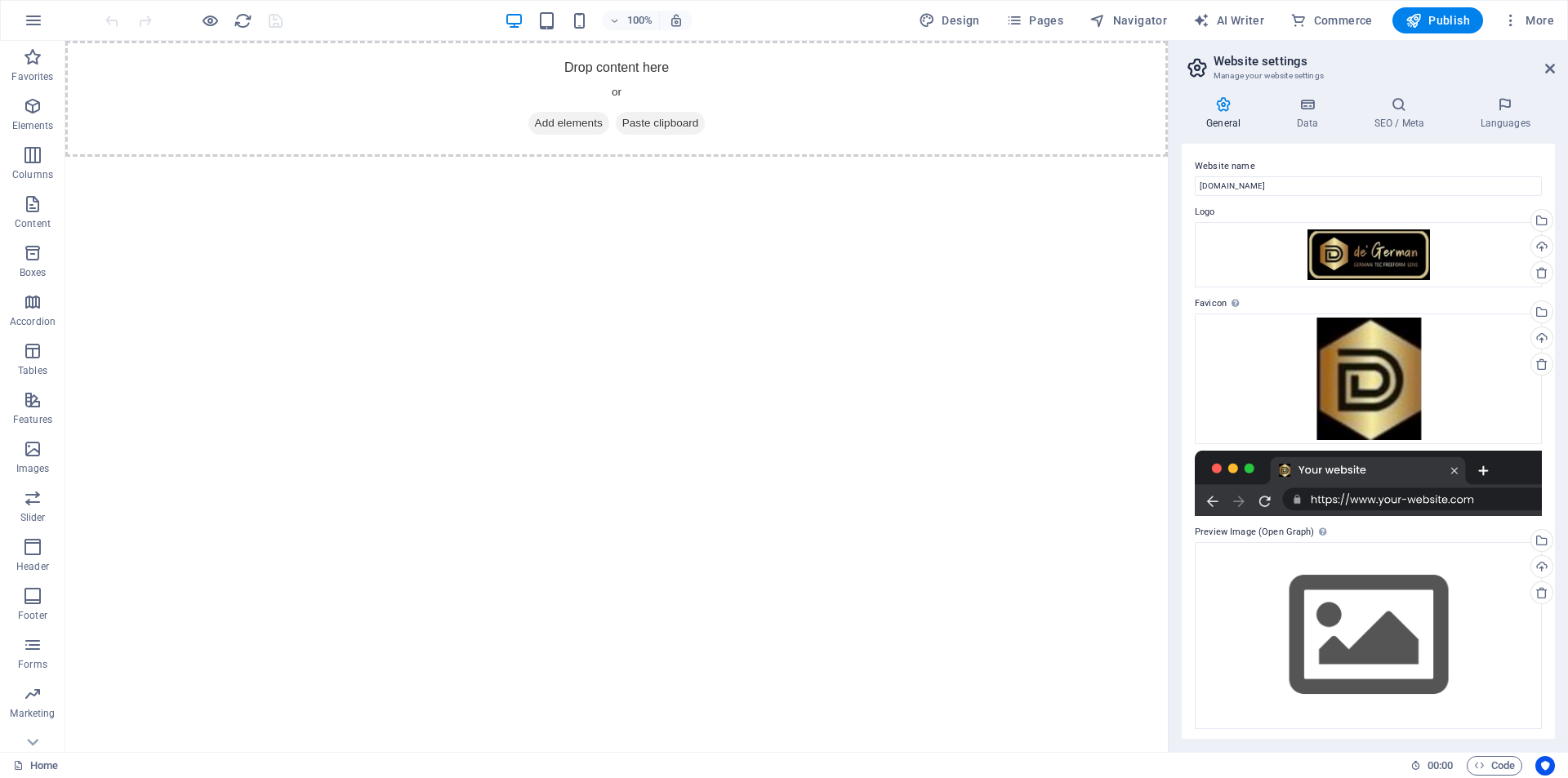
click at [1542, 63] on h2 "Website settings" at bounding box center [1383, 61] width 341 height 15
